Goal: Use online tool/utility: Utilize a website feature to perform a specific function

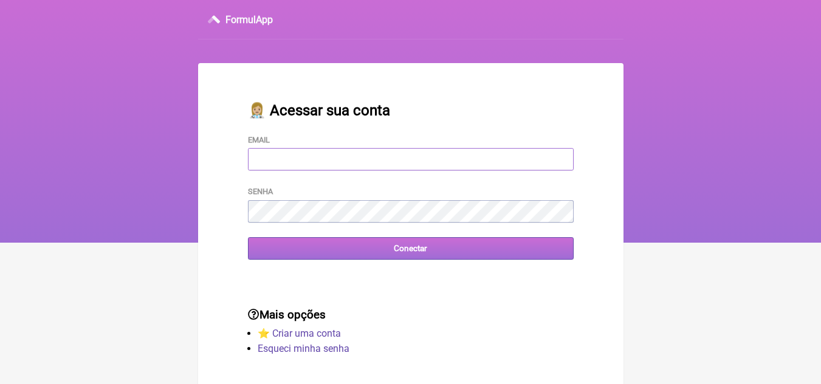
type input "[EMAIL_ADDRESS][DOMAIN_NAME]"
click at [394, 250] on input "Conectar" at bounding box center [411, 248] width 326 height 22
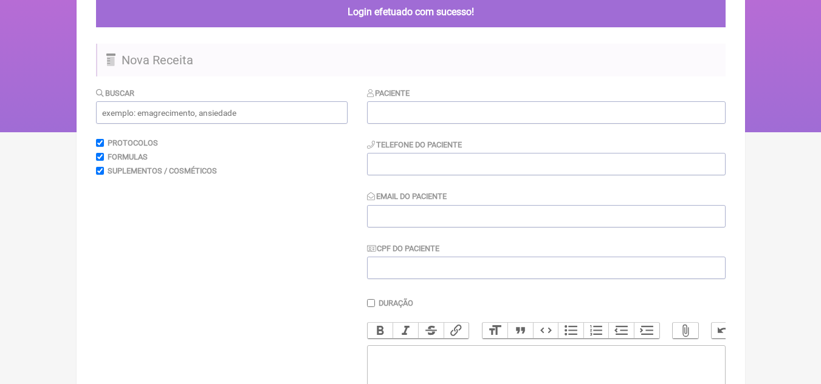
scroll to position [121, 0]
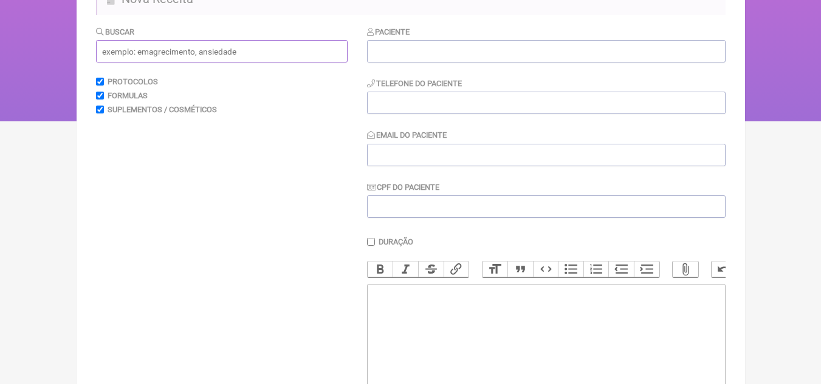
click at [259, 49] on input "text" at bounding box center [221, 51] width 251 height 22
click at [179, 55] on input "disfucçaõ" at bounding box center [221, 51] width 251 height 22
drag, startPoint x: 150, startPoint y: 49, endPoint x: 109, endPoint y: 55, distance: 41.1
click at [109, 55] on input "disfucçaõ" at bounding box center [221, 51] width 251 height 22
click at [159, 50] on input "disfucçaõ" at bounding box center [221, 51] width 251 height 22
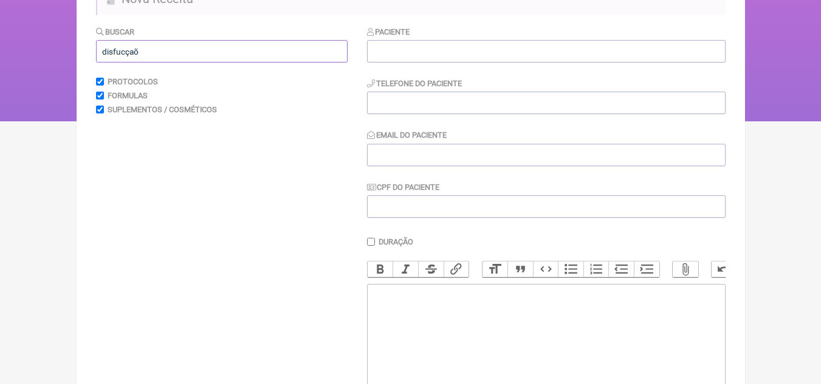
click at [159, 50] on input "disfucçaõ" at bounding box center [221, 51] width 251 height 22
type input "d"
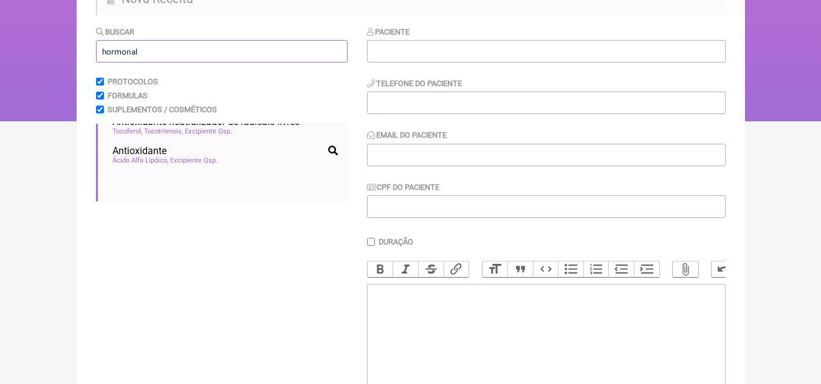
scroll to position [0, 0]
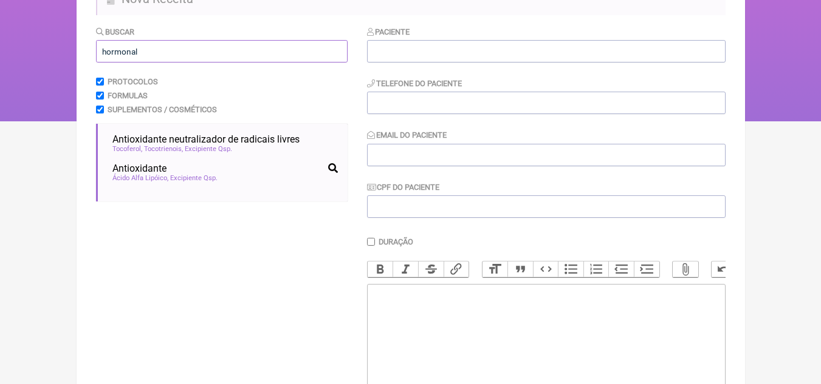
drag, startPoint x: 185, startPoint y: 52, endPoint x: 102, endPoint y: 56, distance: 82.7
click at [104, 56] on input "hormonal" at bounding box center [221, 51] width 251 height 22
paste input "disfunção erétil"
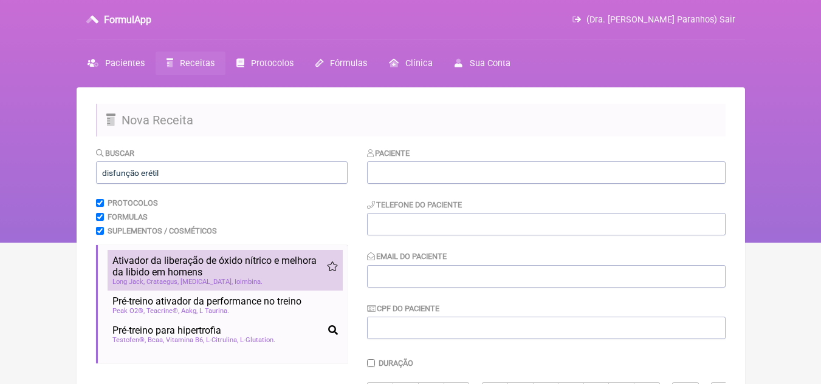
click at [185, 275] on span "Ativador da liberação de óxido nítrico e melhora da libido em homens" at bounding box center [219, 266] width 214 height 23
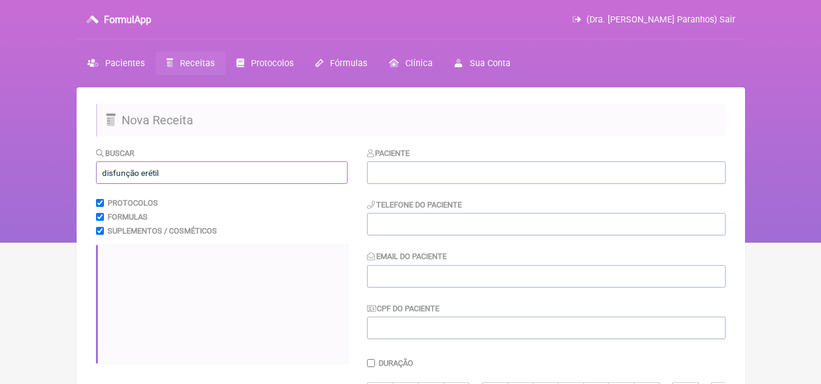
drag, startPoint x: 184, startPoint y: 176, endPoint x: 60, endPoint y: 181, distance: 124.0
click at [60, 181] on div "FormulApp (Dra. Mileny Galeão Paranhos) Sair Pacientes Receitas Protocolos Fórm…" at bounding box center [410, 121] width 821 height 243
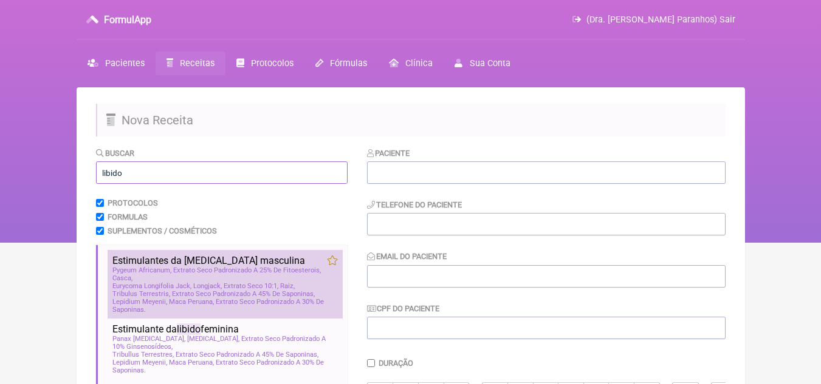
type input "libido"
click at [136, 285] on span "Eurycoma Longifolia Jack, Longjack, Extrato Seco 10:1, Raiz" at bounding box center [203, 286] width 182 height 8
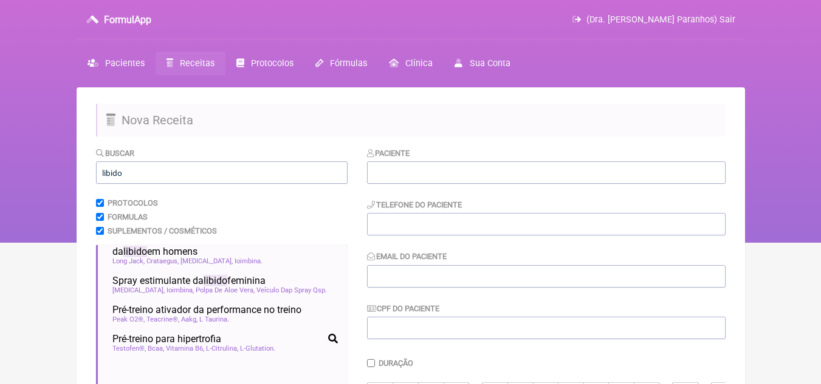
scroll to position [243, 0]
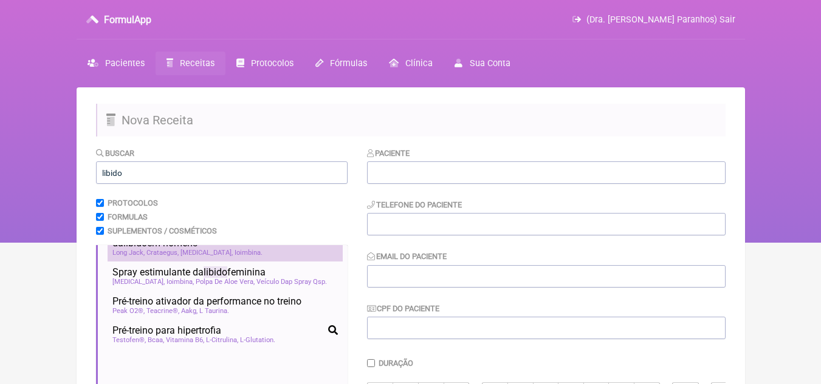
click at [256, 257] on div "Long Jack Crataegus Tadalafil Ioimbina" at bounding box center [224, 253] width 225 height 8
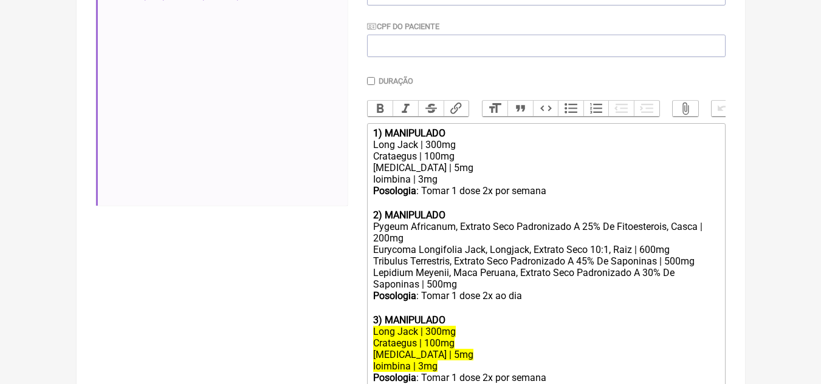
scroll to position [304, 0]
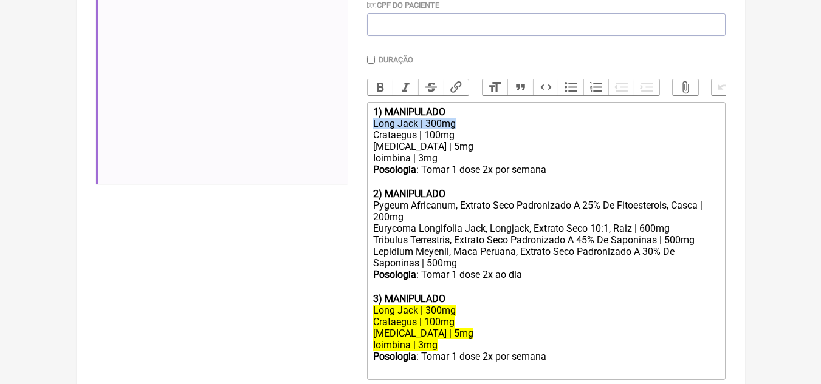
drag, startPoint x: 374, startPoint y: 134, endPoint x: 463, endPoint y: 134, distance: 89.3
click at [463, 129] on div "Long Jack | 300mg" at bounding box center [545, 124] width 345 height 12
copy div "Long Jack | 300mg"
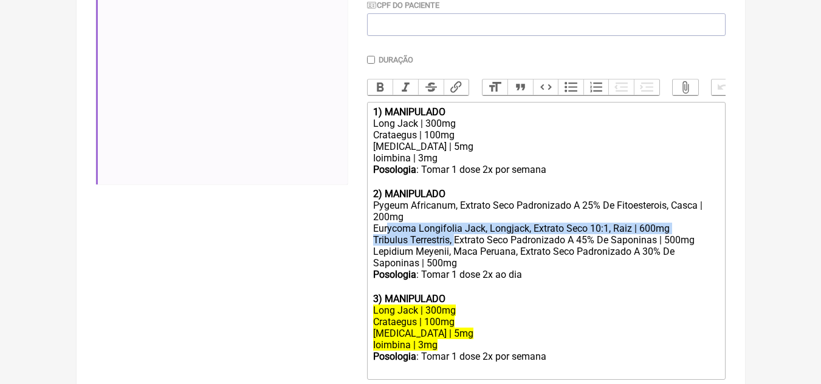
drag, startPoint x: 389, startPoint y: 241, endPoint x: 456, endPoint y: 248, distance: 67.2
click at [456, 248] on trix-editor "1) MANIPULADO Long Jack | 300mg Crataegus | 100mg Tadalafil | 5mg Ioimbina | 3m…" at bounding box center [546, 241] width 358 height 278
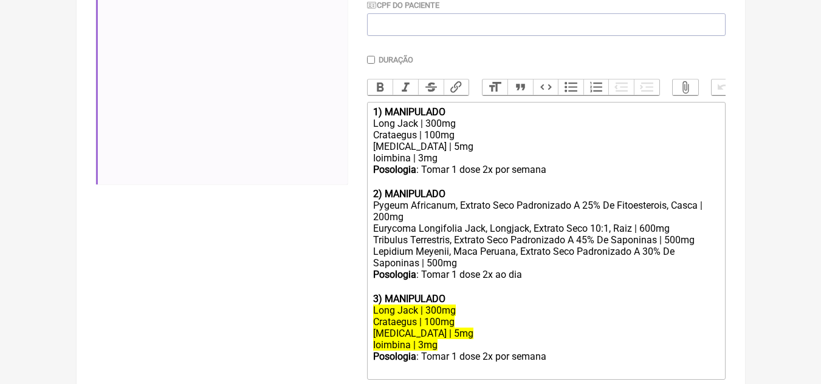
click at [588, 269] on div "Lepidium Meyenii, Maca Peruana, Extrato Seco Padronizado A 30% De Saponinas | 5…" at bounding box center [545, 257] width 345 height 23
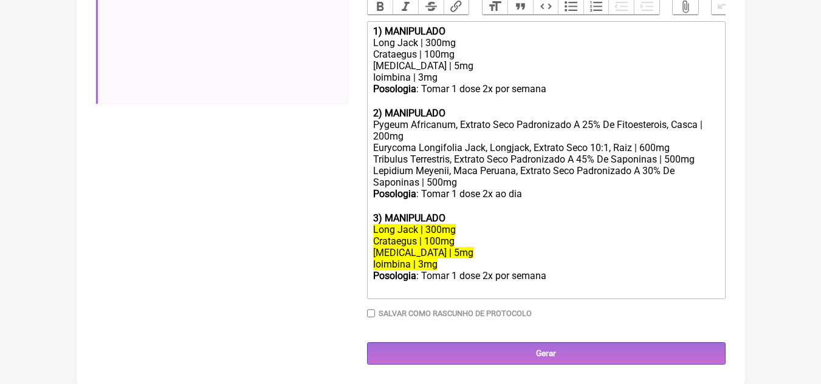
scroll to position [394, 0]
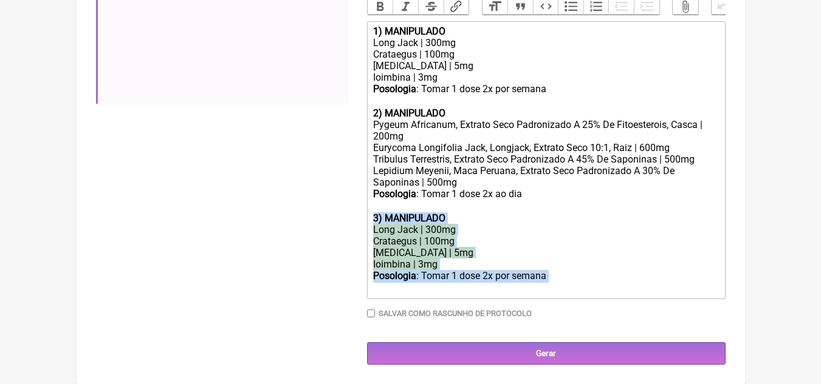
drag, startPoint x: 397, startPoint y: 215, endPoint x: 567, endPoint y: 272, distance: 179.4
click at [567, 272] on trix-editor "1) MANIPULADO Long Jack | 300mg Crataegus | 100mg Tadalafil | 5mg Ioimbina | 3m…" at bounding box center [546, 160] width 358 height 278
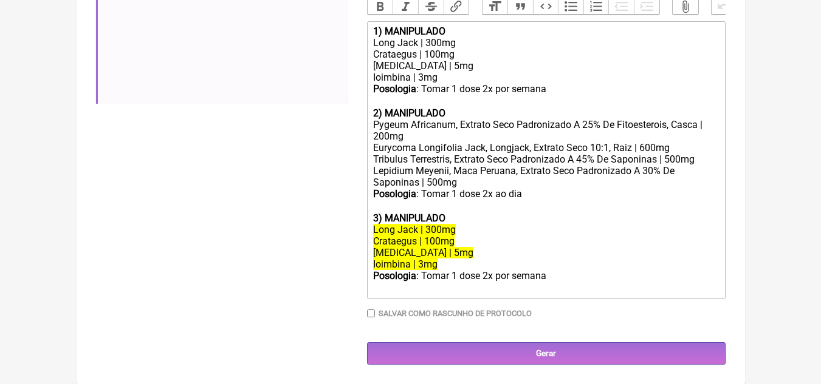
scroll to position [335, 0]
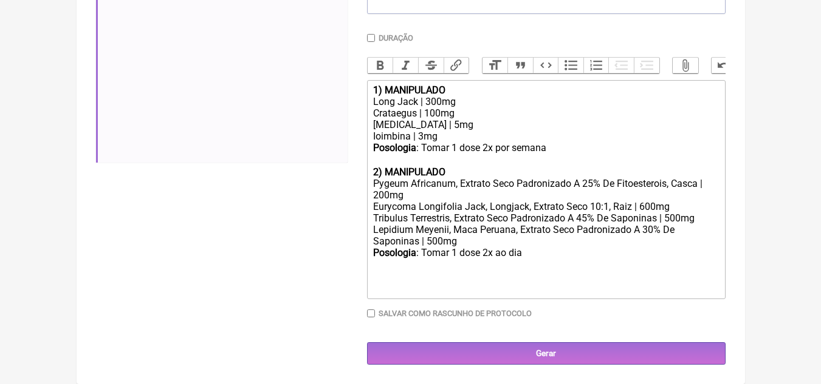
type trix-editor "<div><strong>1) MANIPULADO</strong></div><div>Long Jack | 300mg</div><div>Crata…"
drag, startPoint x: 376, startPoint y: 124, endPoint x: 423, endPoint y: 125, distance: 46.8
click at [431, 125] on div "Tadalafil | 5mg" at bounding box center [545, 125] width 345 height 12
click at [372, 123] on trix-editor "1) MANIPULADO Long Jack | 300mg Crataegus | 100mg Tadalafil | 5mg Ioimbina | 3m…" at bounding box center [546, 189] width 358 height 219
drag, startPoint x: 372, startPoint y: 123, endPoint x: 443, endPoint y: 121, distance: 71.1
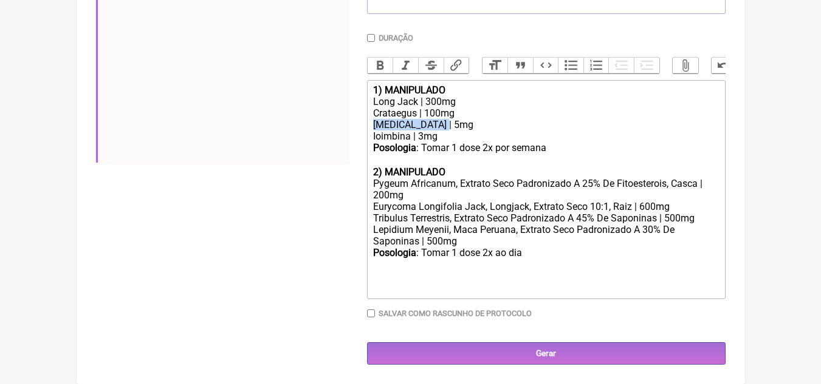
click at [443, 121] on trix-editor "1) MANIPULADO Long Jack | 300mg Crataegus | 100mg Tadalafil | 5mg Ioimbina | 3m…" at bounding box center [546, 189] width 358 height 219
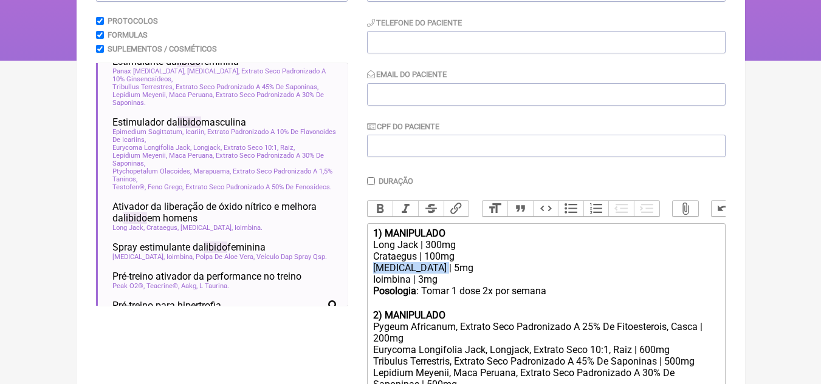
scroll to position [243, 0]
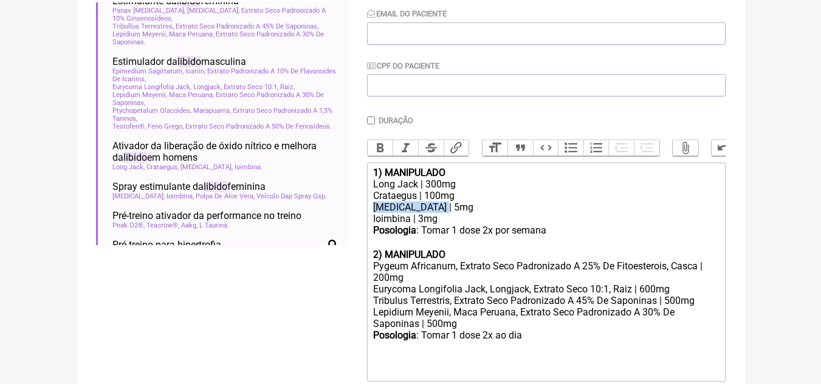
copy div "Tadalafil | 5mg"
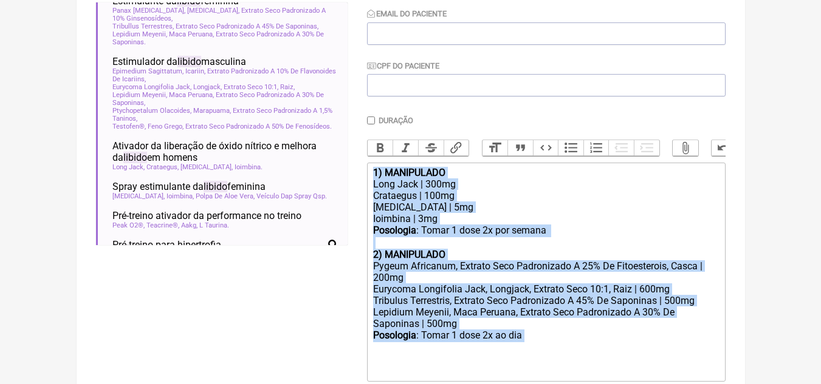
drag, startPoint x: 375, startPoint y: 181, endPoint x: 542, endPoint y: 344, distance: 233.6
click at [542, 344] on trix-editor "1) MANIPULADO Long Jack | 300mg Crataegus | 100mg Tadalafil | 5mg Ioimbina | 3m…" at bounding box center [546, 272] width 358 height 219
copy trix-editor "1) MANIPULADO Long Jack | 300mg Crataegus | 100mg Tadalafil | 5mg Ioimbina | 3m…"
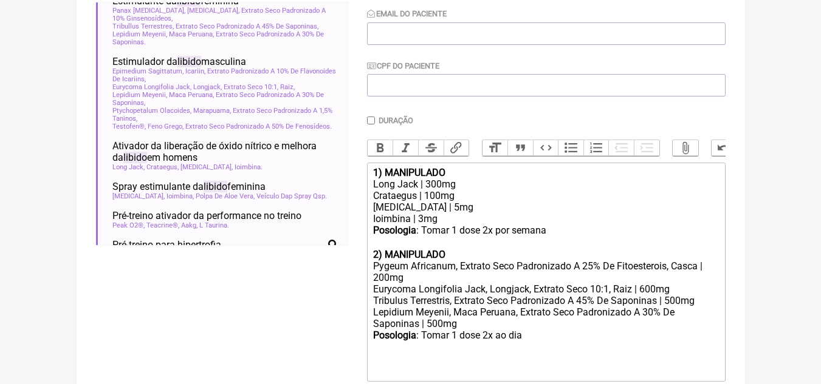
click at [336, 278] on div "Buscar libido Protocolos Formulas Suplementos / Cosméticos Estimulantes da test…" at bounding box center [221, 176] width 251 height 544
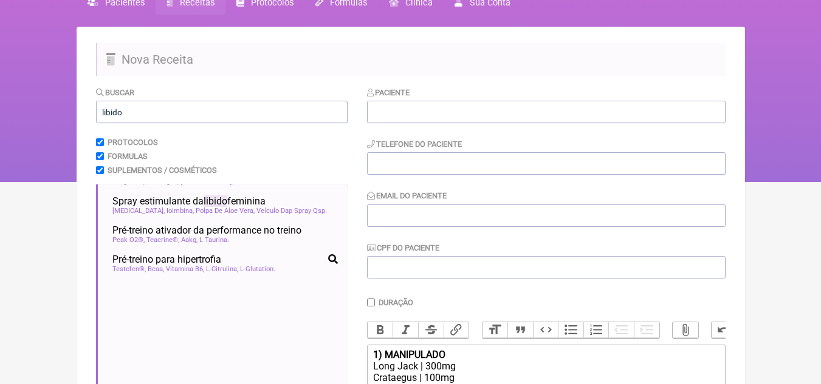
scroll to position [269, 0]
